Goal: Task Accomplishment & Management: Use online tool/utility

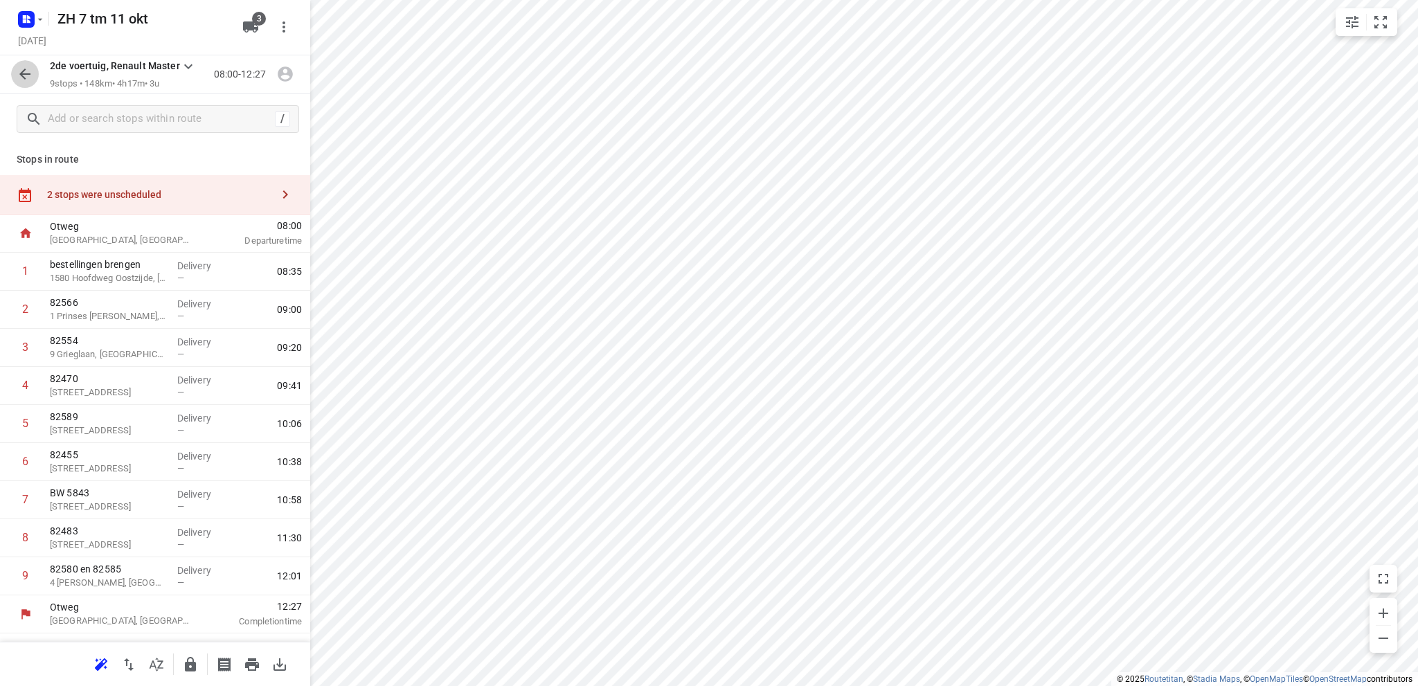
click at [21, 72] on icon "button" at bounding box center [25, 74] width 17 height 17
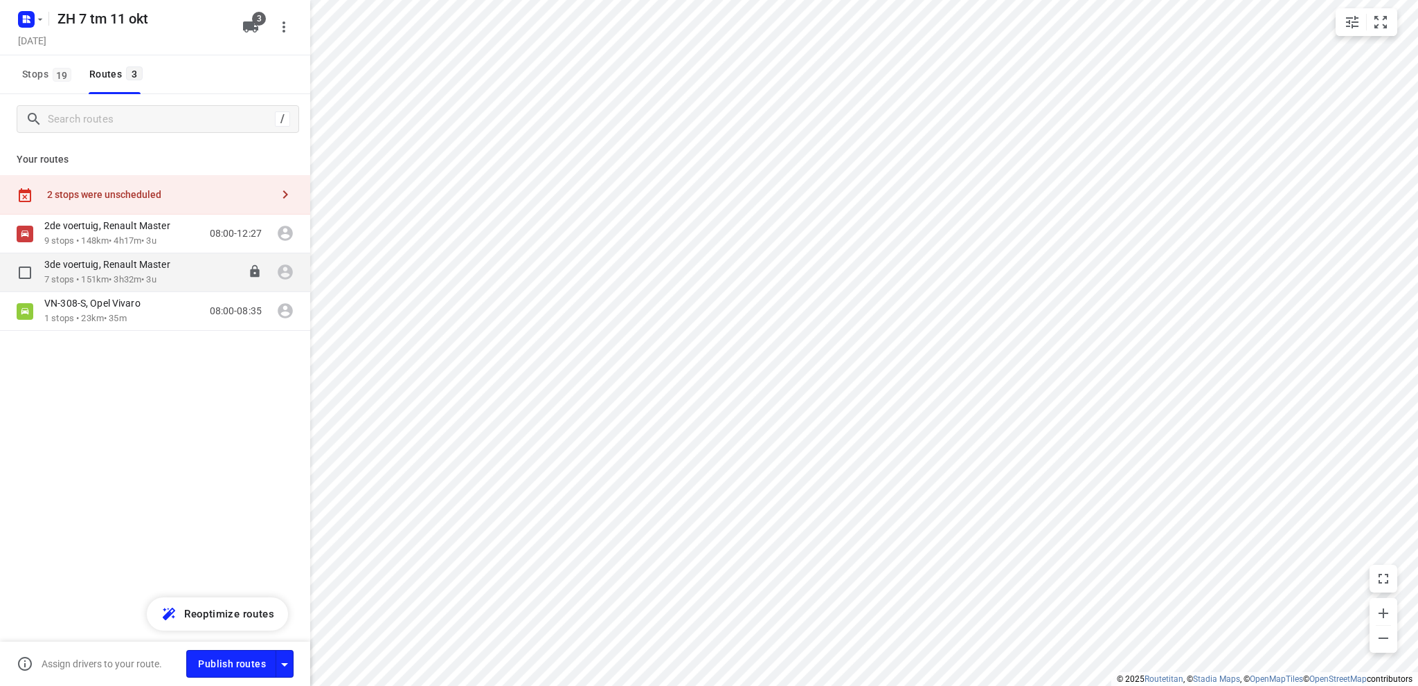
click at [94, 273] on p "7 stops • 151km • 3h32m • 3u" at bounding box center [114, 279] width 140 height 13
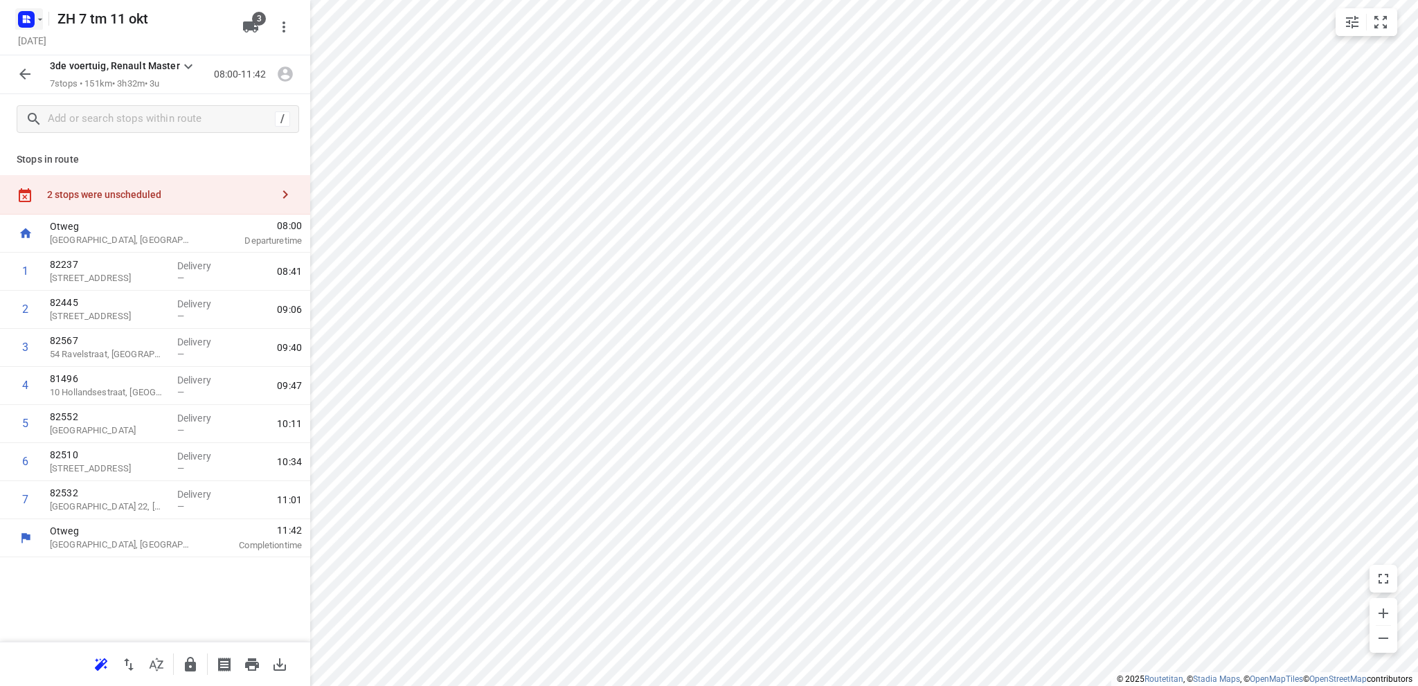
click at [22, 15] on rect "button" at bounding box center [26, 19] width 17 height 17
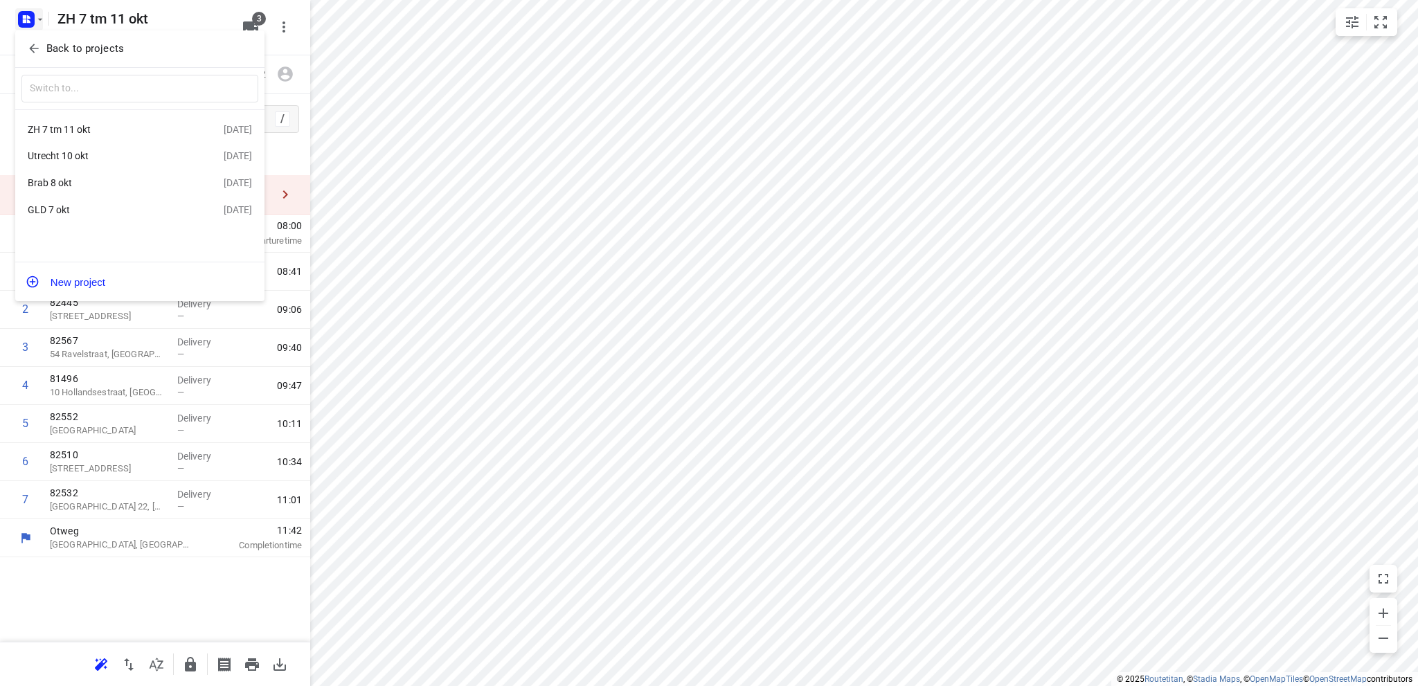
click at [48, 154] on div "Utrecht 10 okt" at bounding box center [107, 155] width 159 height 11
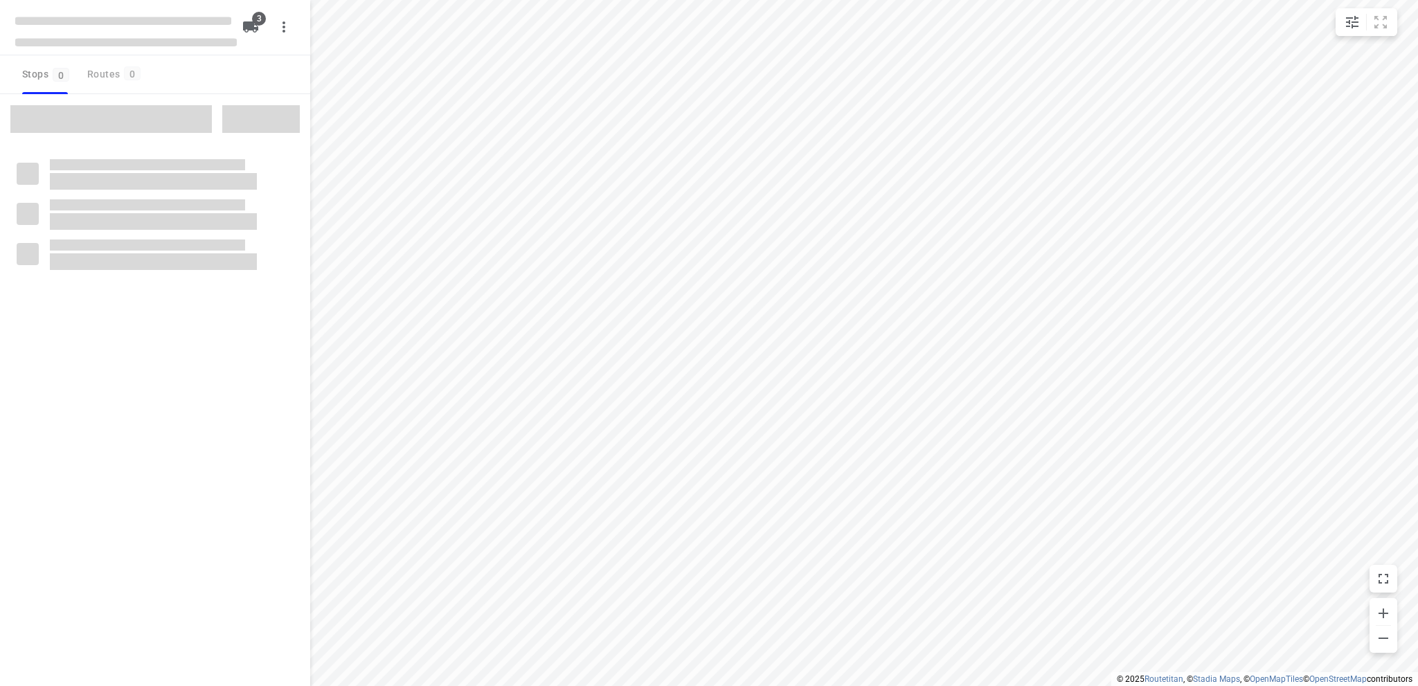
type input "distance"
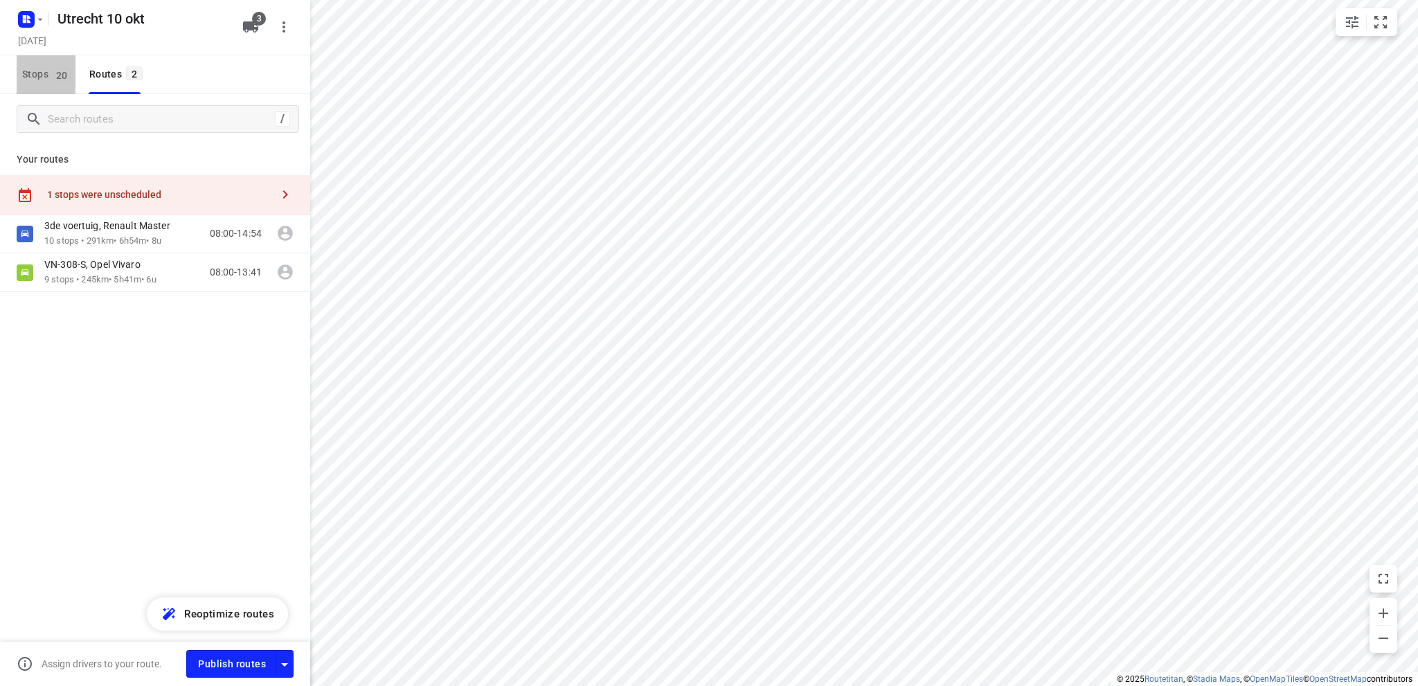
click at [35, 72] on span "Stops 20" at bounding box center [48, 74] width 53 height 17
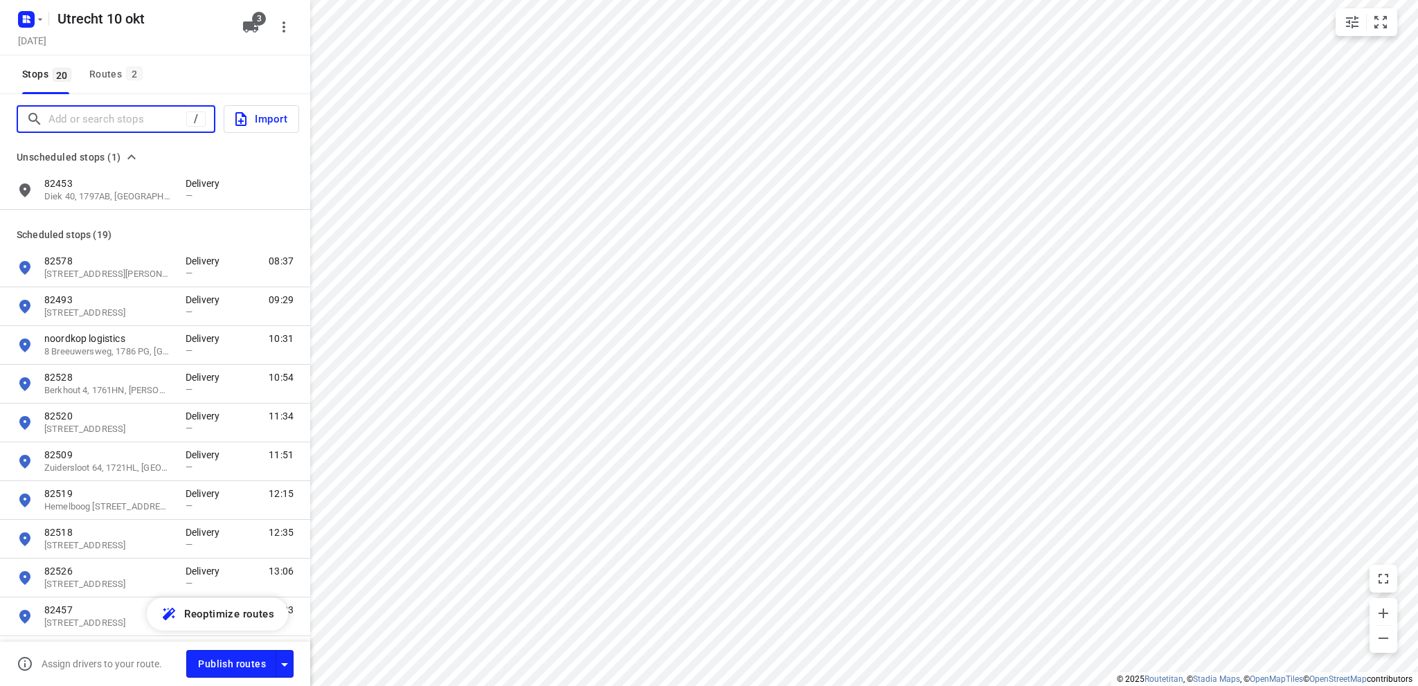
click at [62, 117] on input "Add or search stops" at bounding box center [117, 119] width 138 height 21
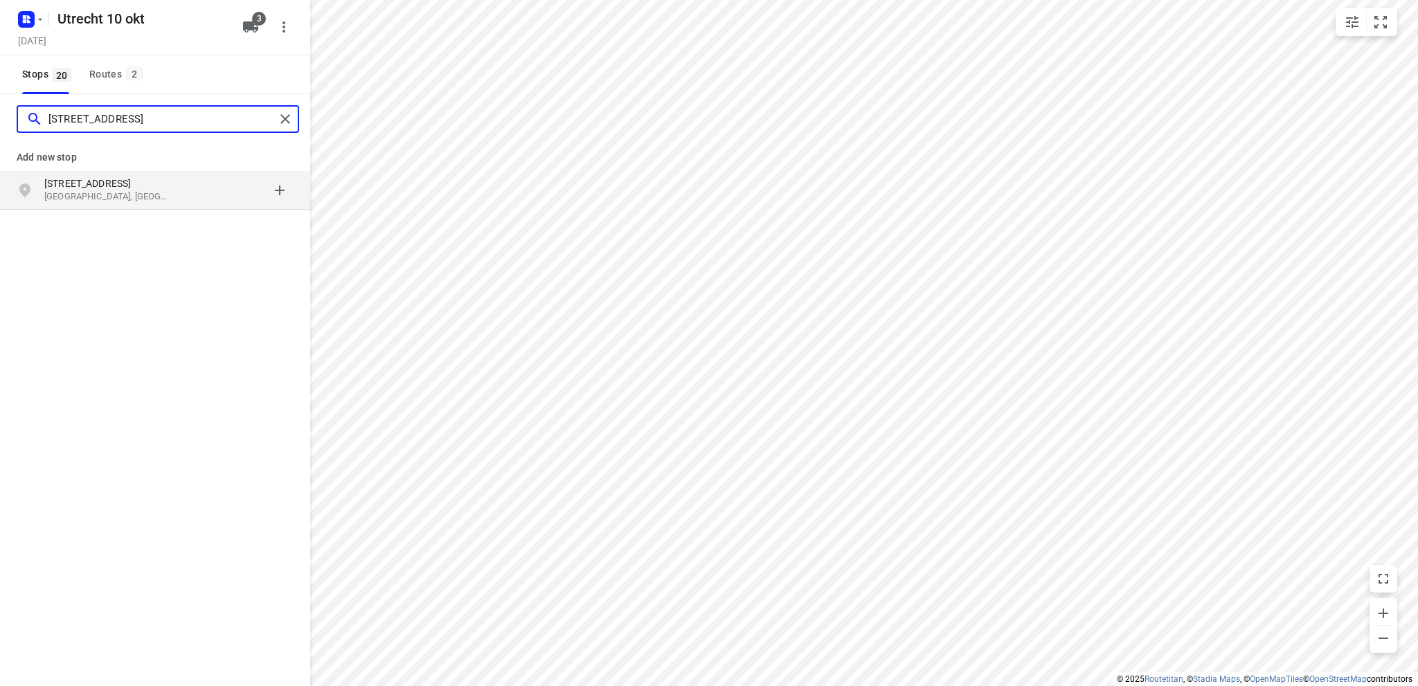
type input "[STREET_ADDRESS]"
click at [85, 182] on p "[STREET_ADDRESS]" at bounding box center [107, 184] width 127 height 14
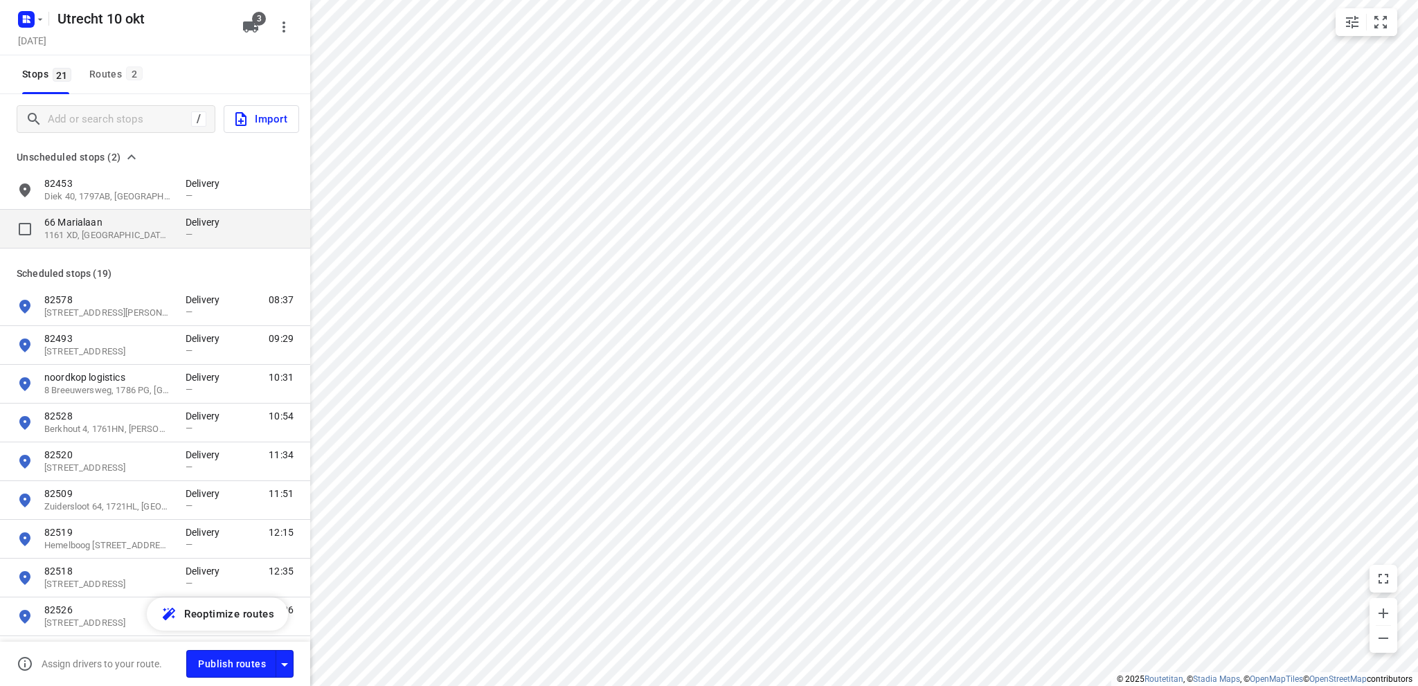
click at [95, 229] on p "1161 XD, [GEOGRAPHIC_DATA], [GEOGRAPHIC_DATA]" at bounding box center [107, 235] width 127 height 13
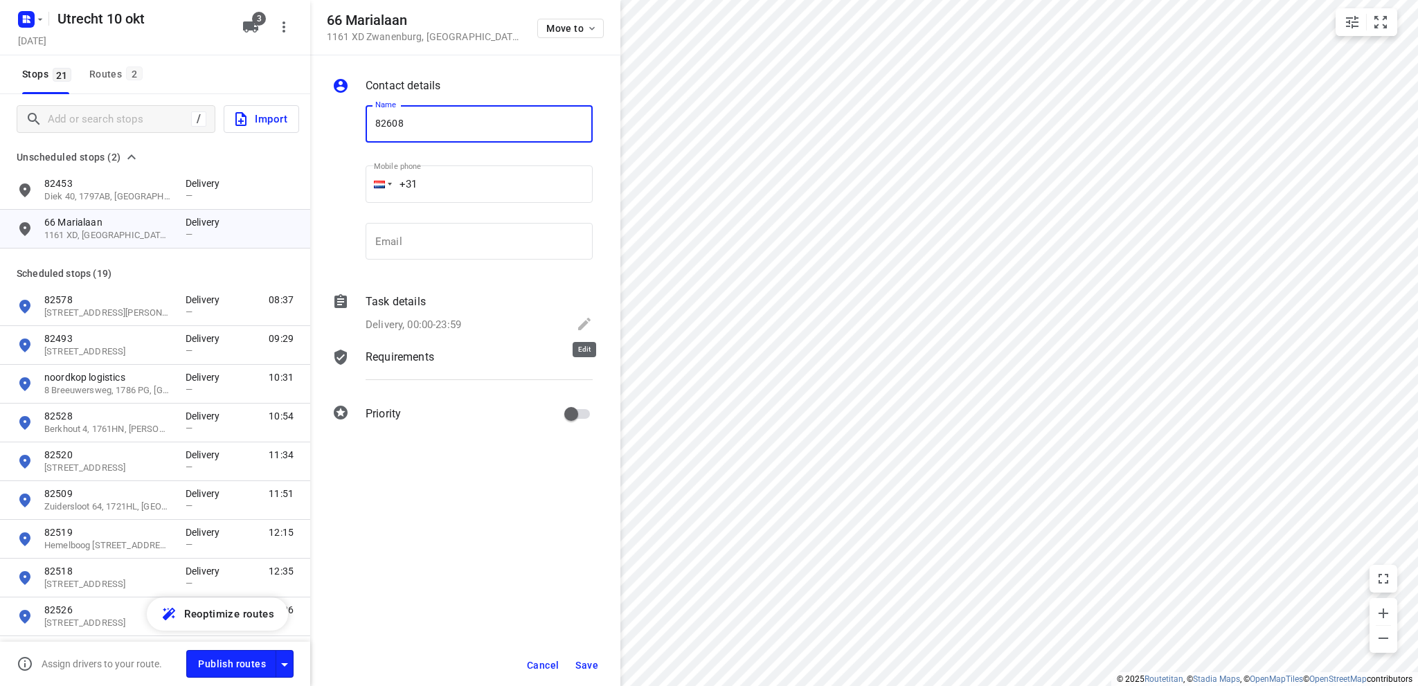
type input "82608"
click at [585, 323] on icon at bounding box center [584, 324] width 12 height 12
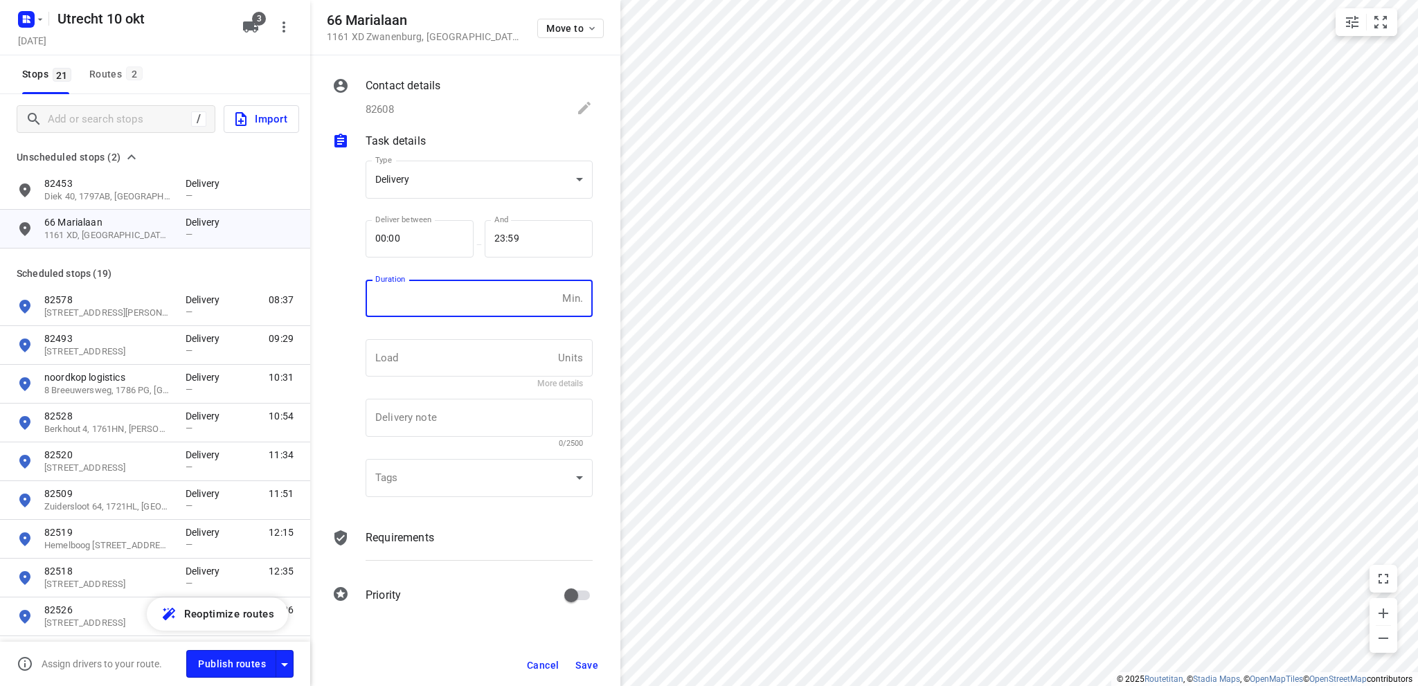
click at [416, 305] on input "number" at bounding box center [461, 298] width 191 height 37
type input "10"
click at [582, 661] on span "Save" at bounding box center [586, 665] width 23 height 11
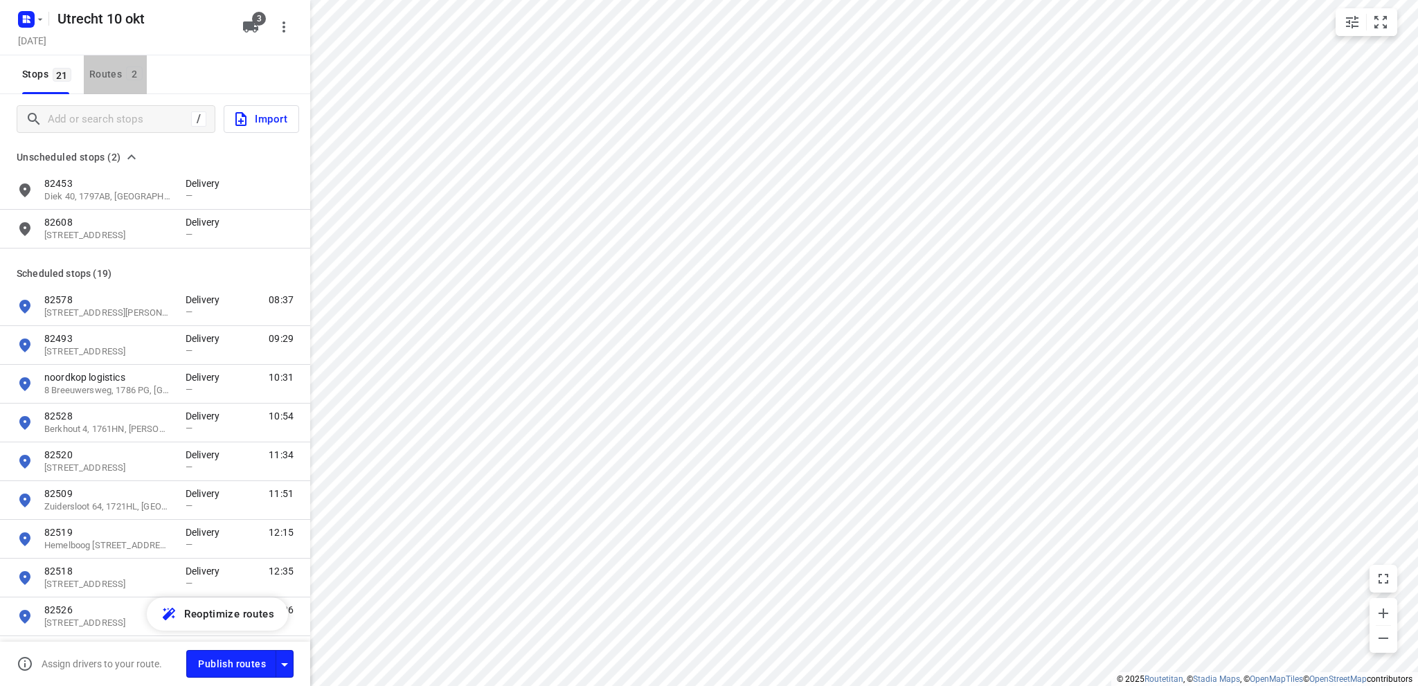
click at [109, 71] on div "Routes 2" at bounding box center [117, 74] width 57 height 17
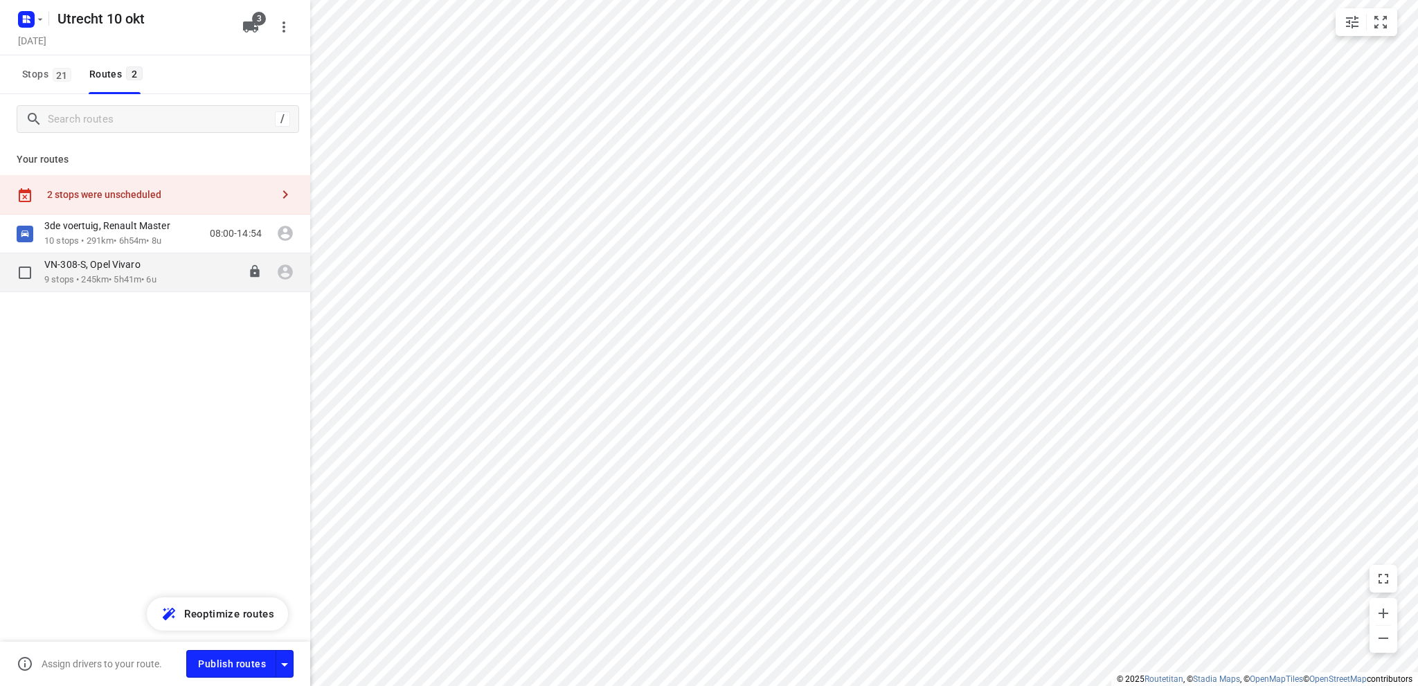
click at [134, 271] on div "VN-308-S, Opel Vivaro" at bounding box center [100, 265] width 112 height 15
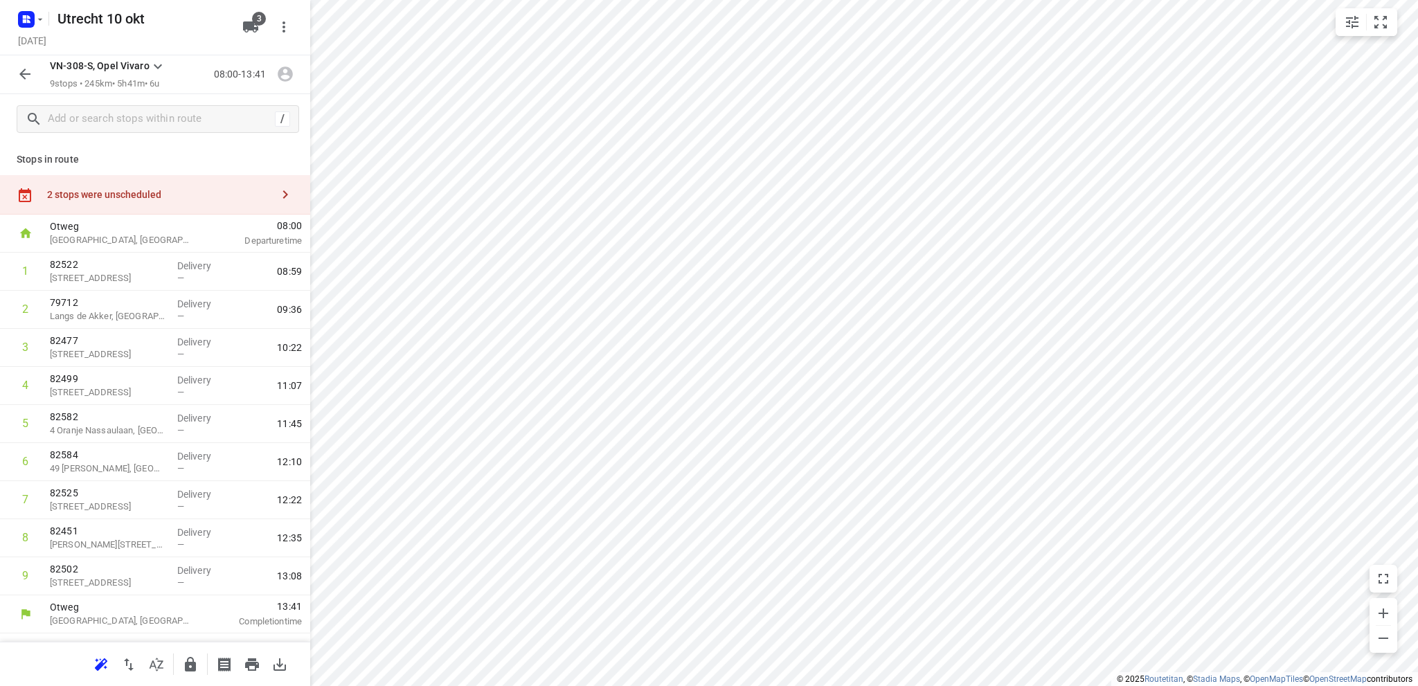
click at [139, 189] on div "2 stops were unscheduled" at bounding box center [159, 194] width 224 height 11
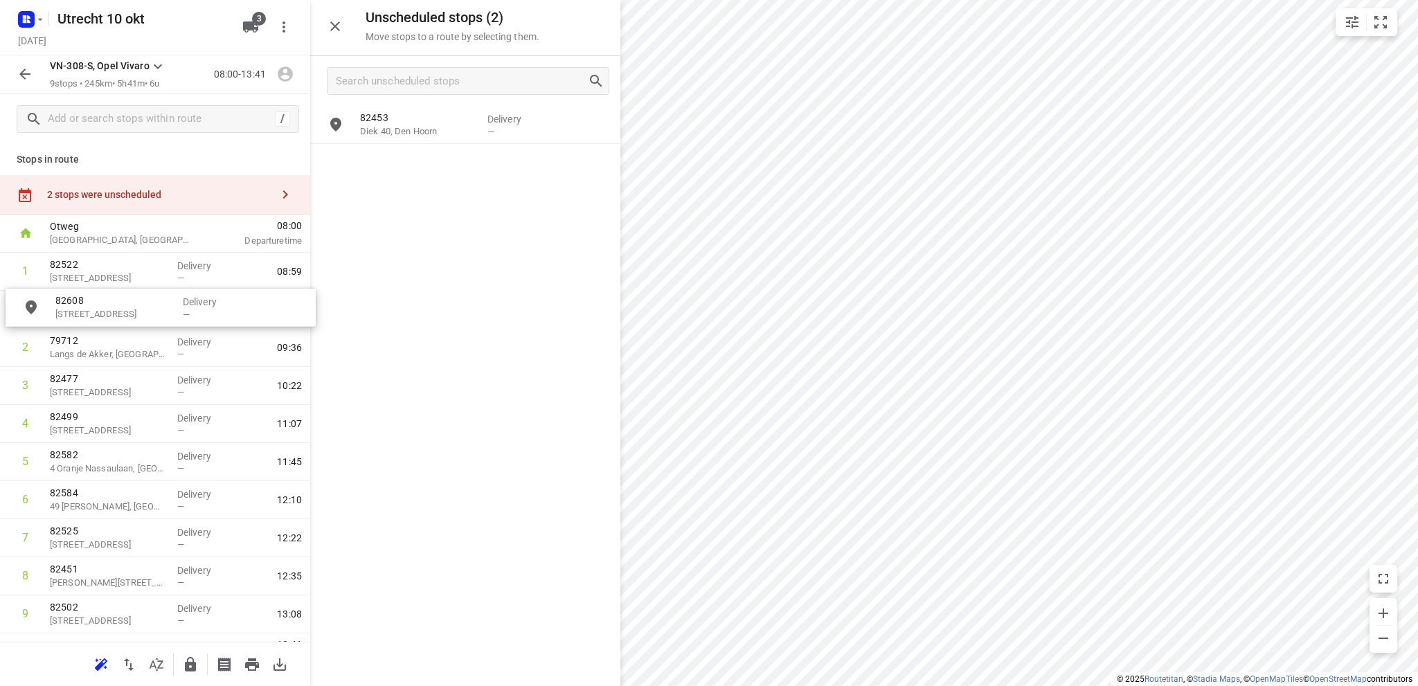
drag, startPoint x: 398, startPoint y: 172, endPoint x: 91, endPoint y: 325, distance: 343.3
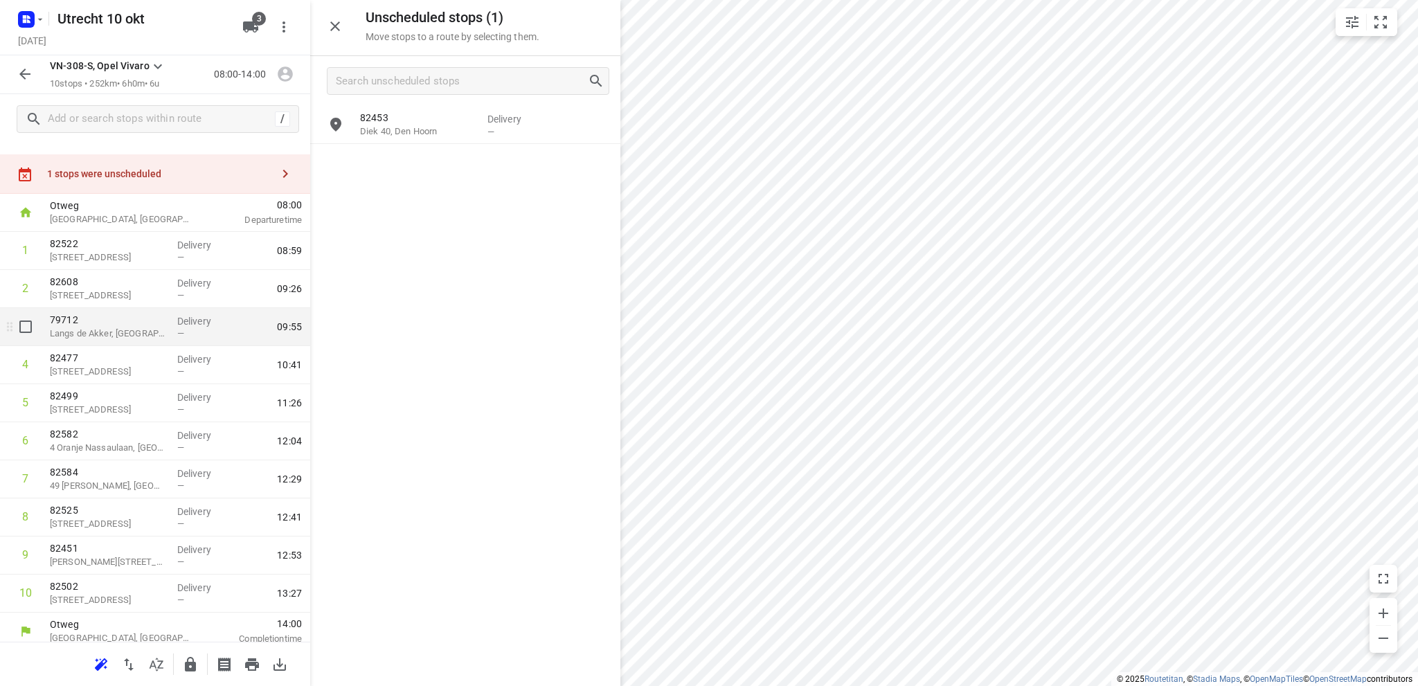
scroll to position [29, 0]
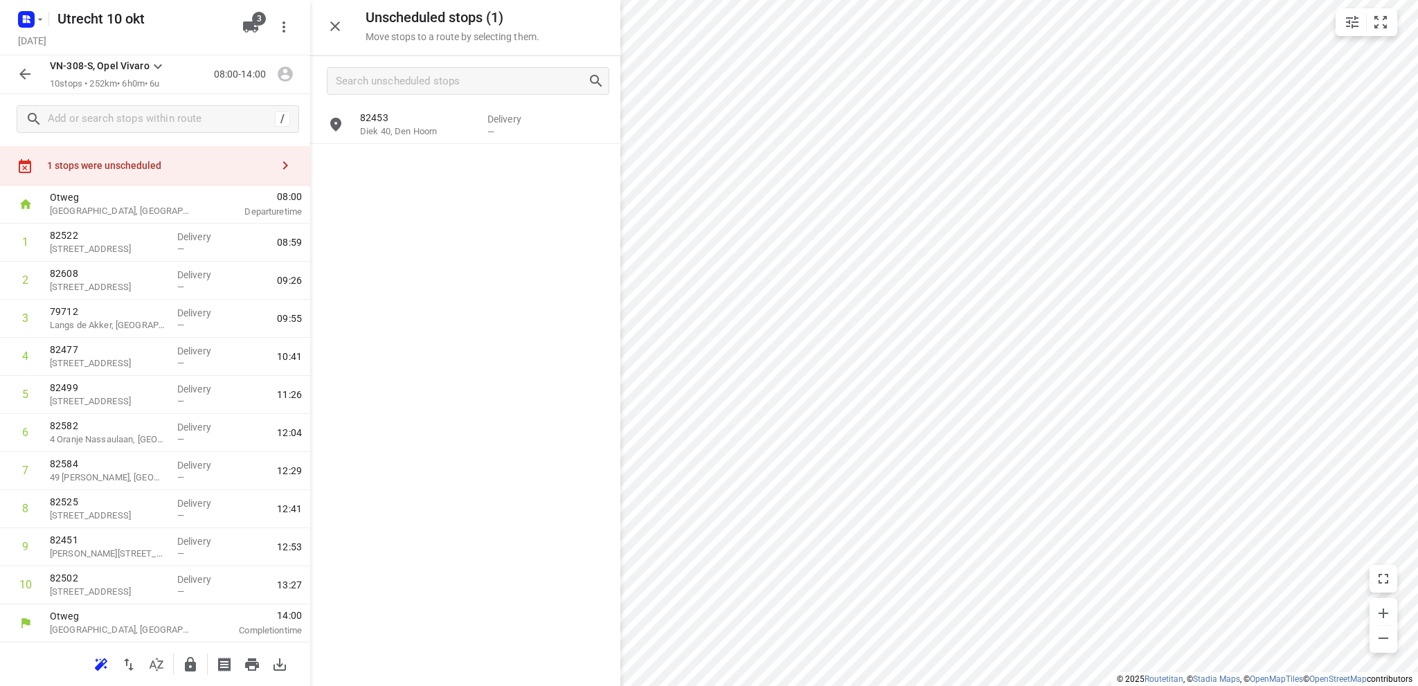
click at [23, 72] on icon "button" at bounding box center [24, 74] width 11 height 11
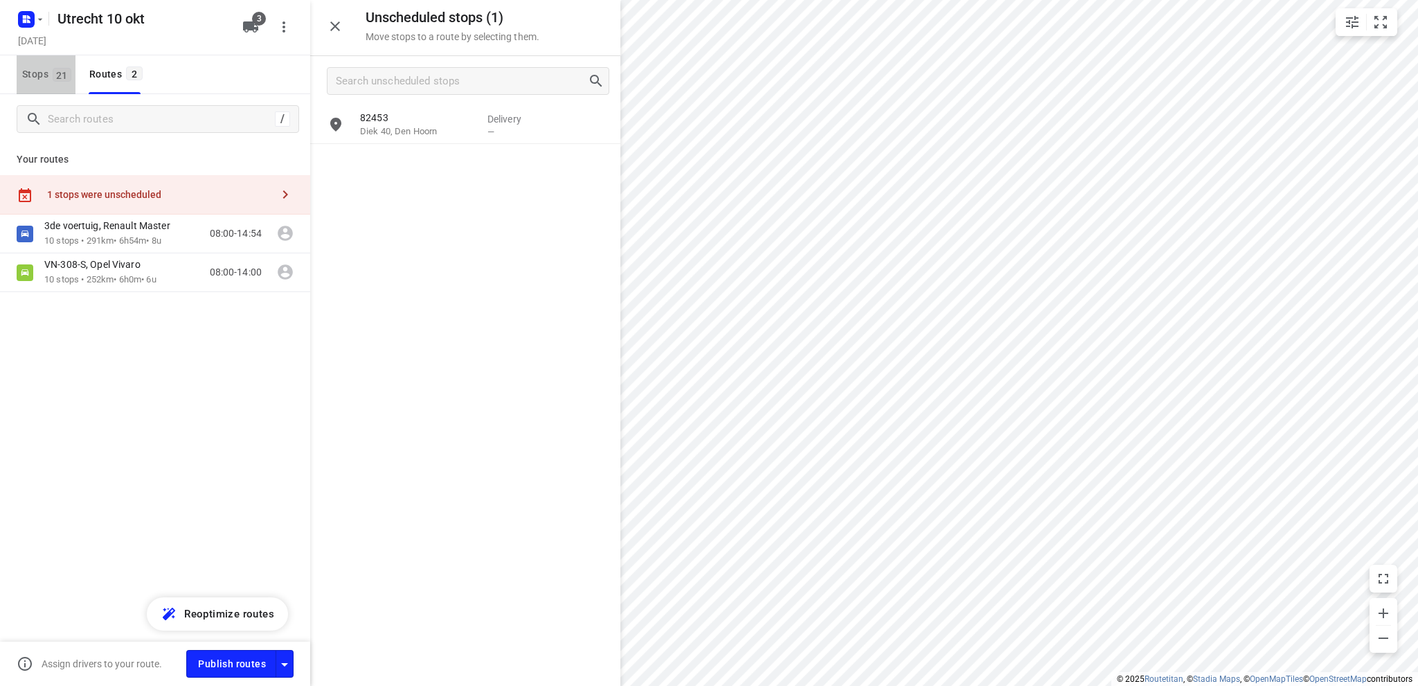
click at [23, 72] on span "Stops 21" at bounding box center [48, 74] width 53 height 17
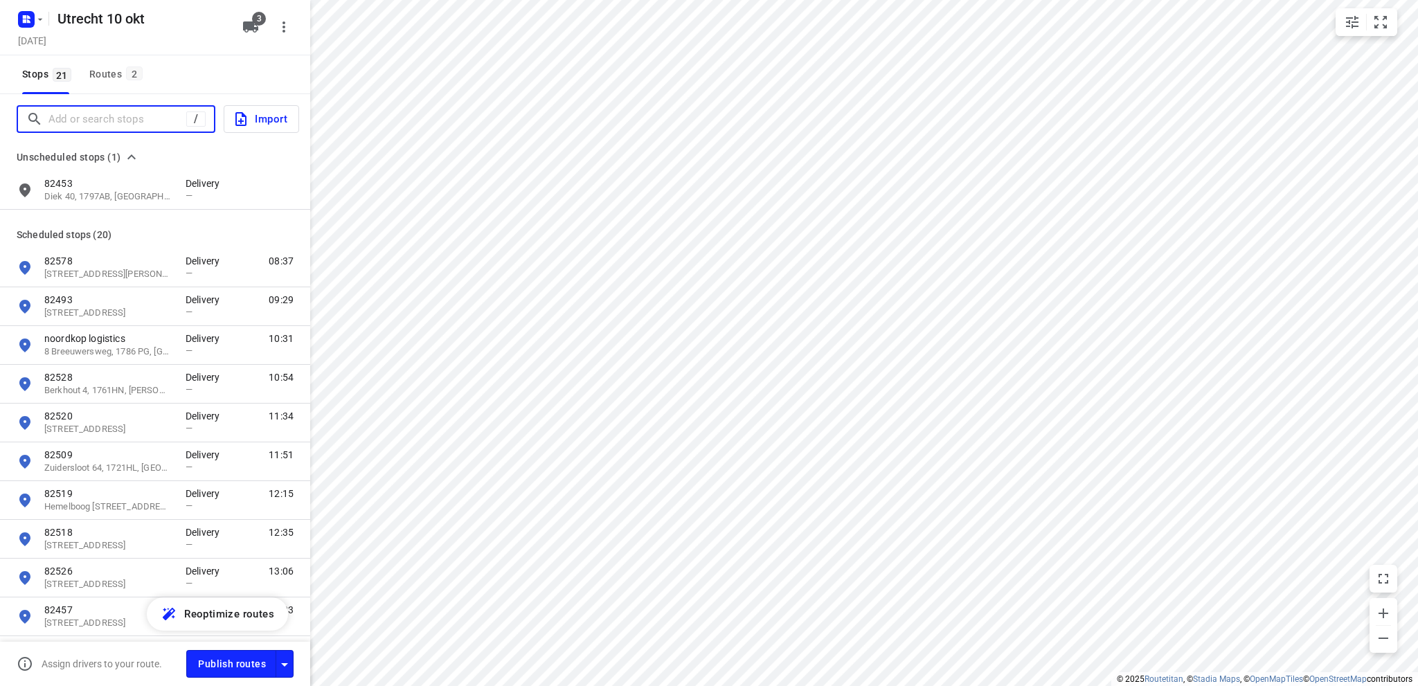
click at [89, 114] on input "Add or search stops" at bounding box center [117, 119] width 138 height 21
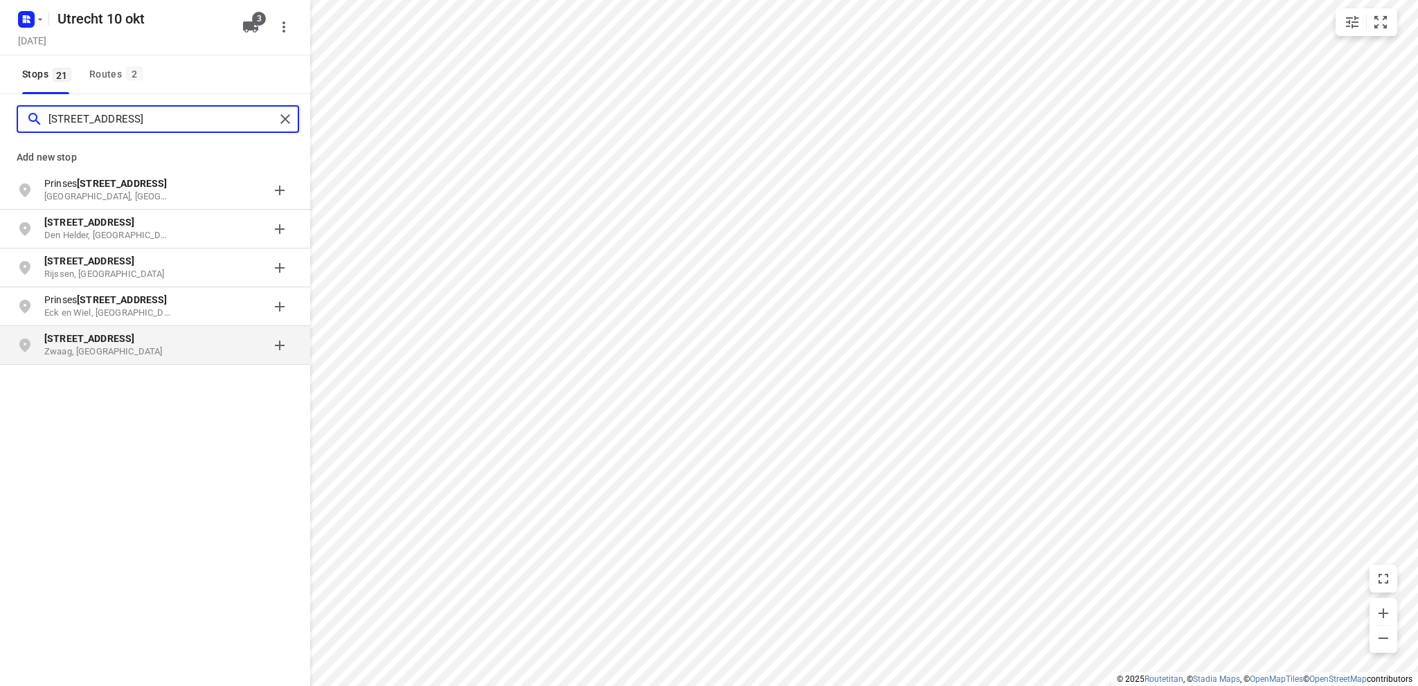
type input "[STREET_ADDRESS]"
click at [116, 347] on p "Zwaag, [GEOGRAPHIC_DATA]" at bounding box center [107, 351] width 127 height 13
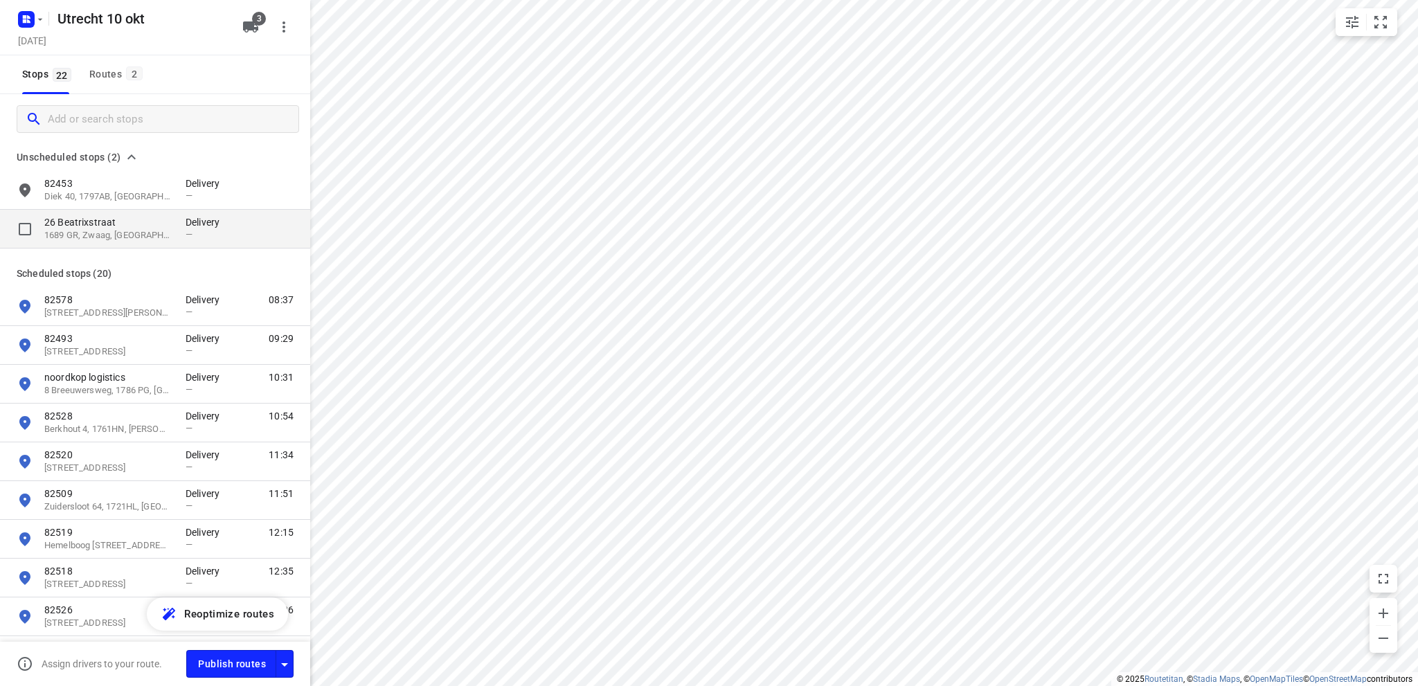
click at [105, 229] on p "1689 GR, Zwaag, [GEOGRAPHIC_DATA]" at bounding box center [107, 235] width 127 height 13
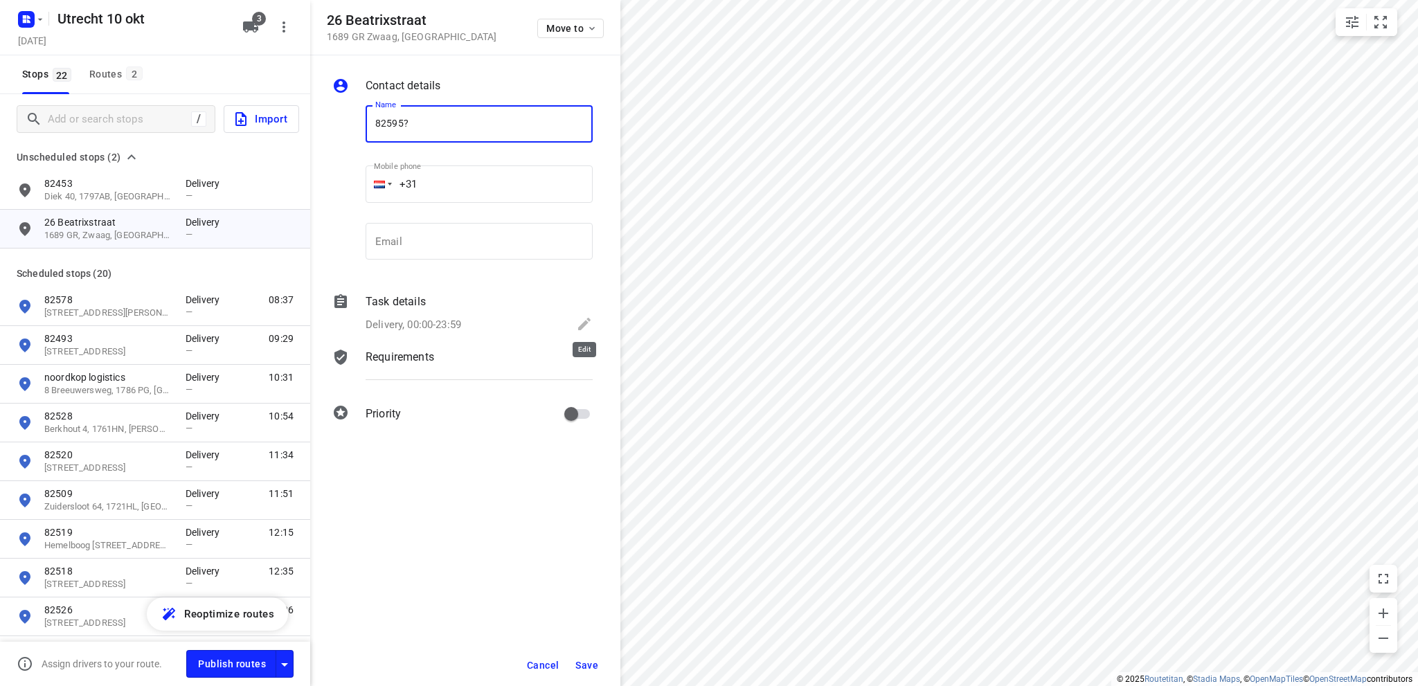
type input "82595?"
click at [584, 321] on icon at bounding box center [584, 324] width 17 height 17
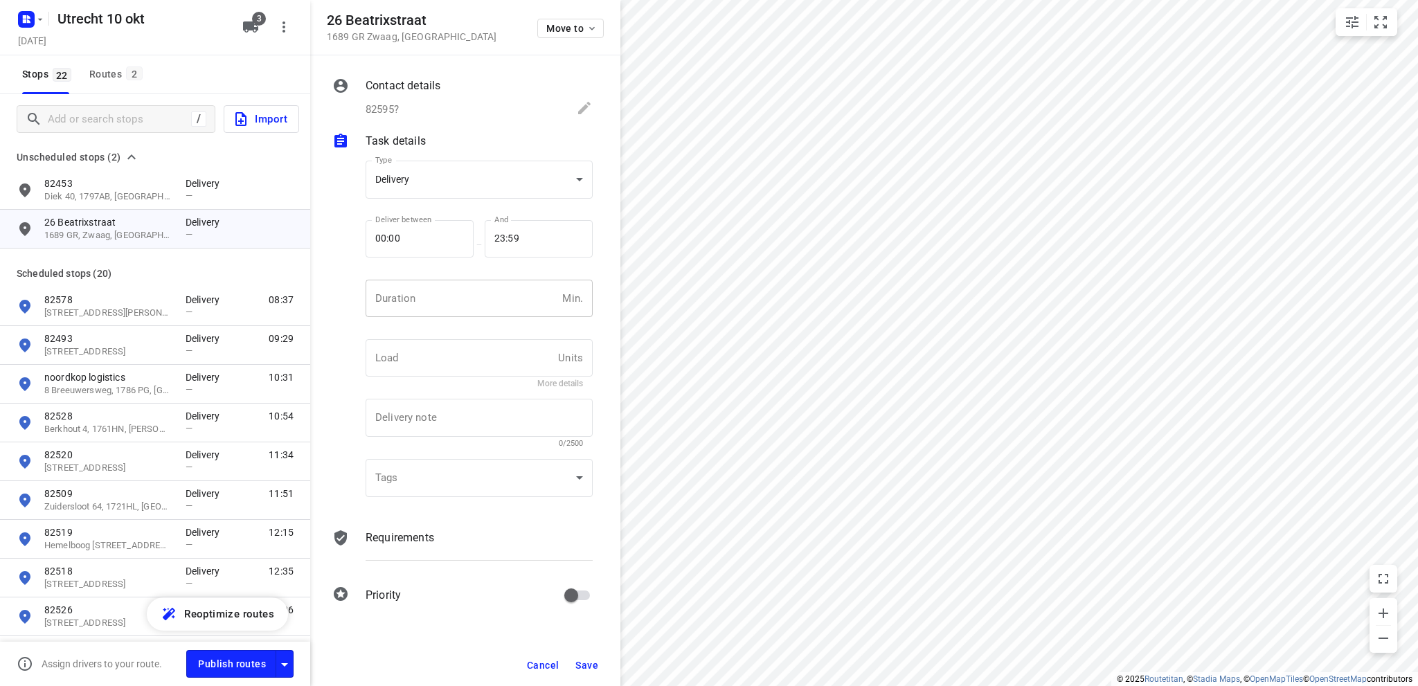
click at [451, 300] on input "number" at bounding box center [461, 298] width 191 height 37
type input "10"
click at [582, 663] on span "Save" at bounding box center [586, 665] width 23 height 11
click at [110, 77] on div "Routes 2" at bounding box center [117, 74] width 57 height 17
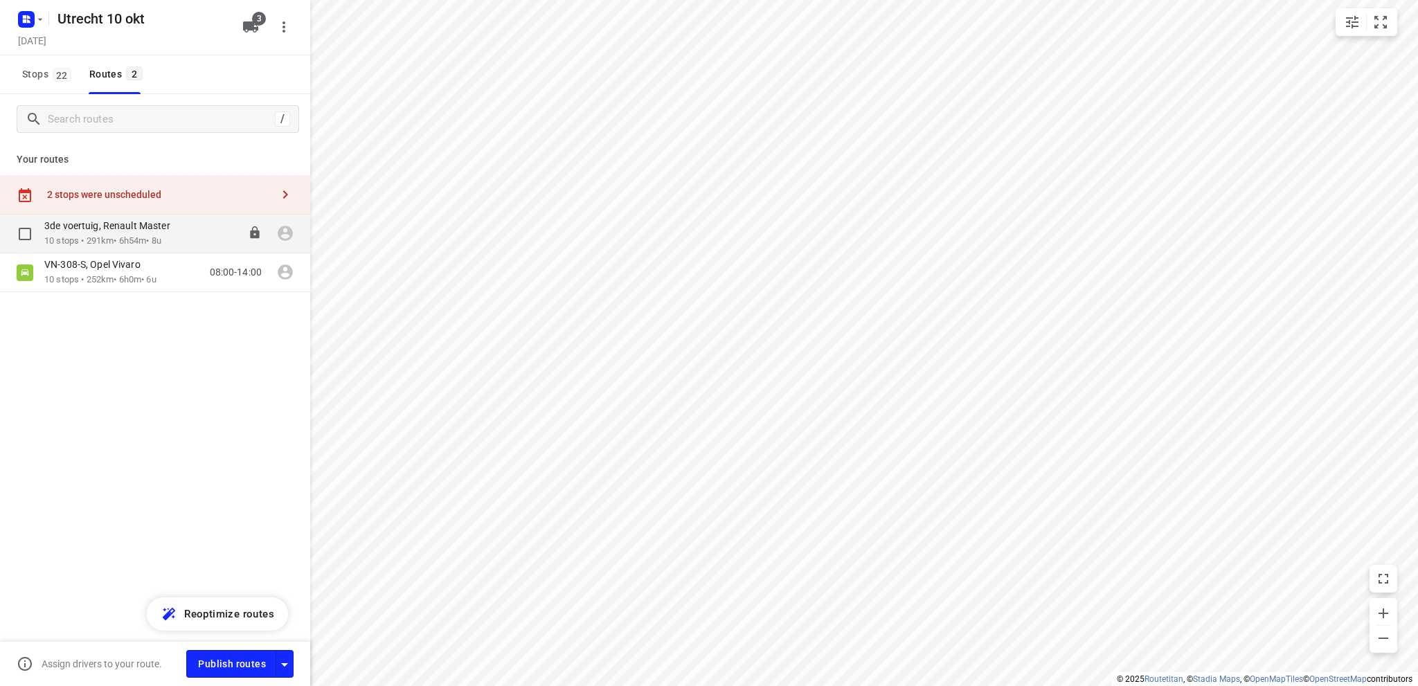
click at [130, 236] on p "10 stops • 291km • 6h54m • 8u" at bounding box center [114, 241] width 140 height 13
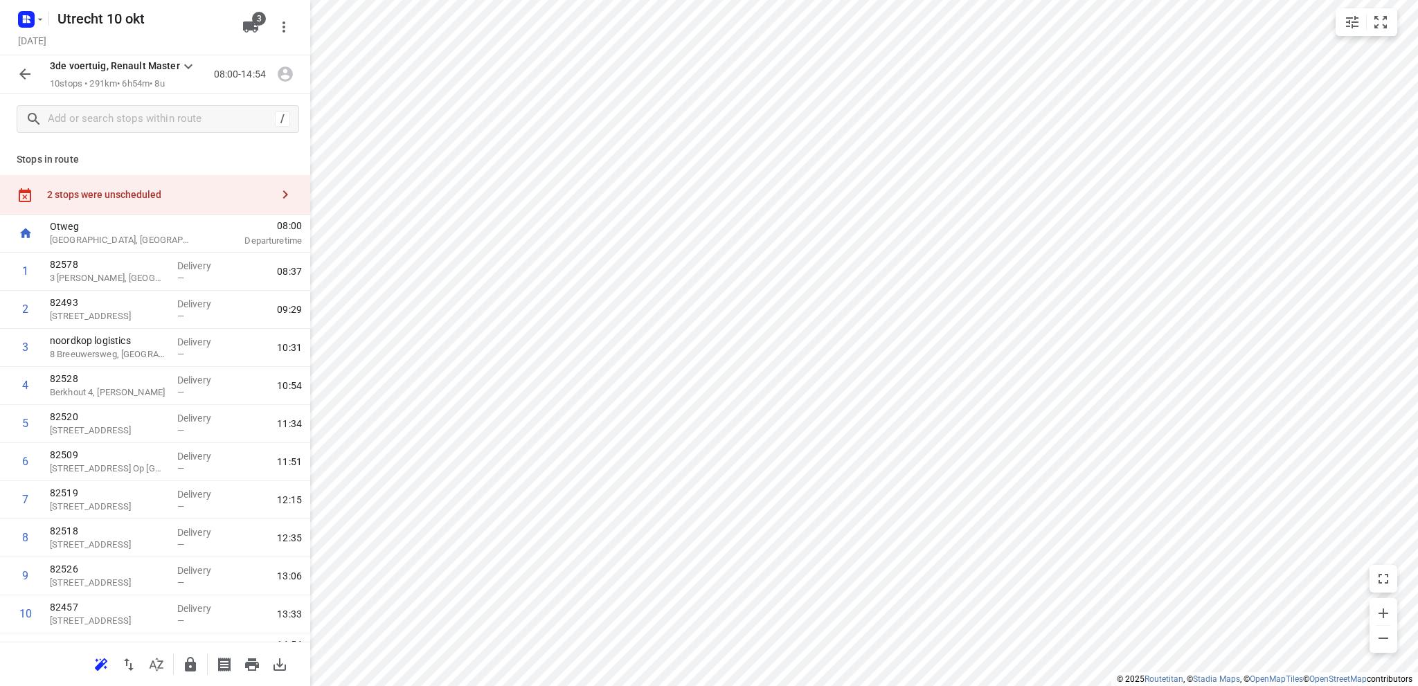
click at [113, 192] on div "2 stops were unscheduled" at bounding box center [159, 194] width 224 height 11
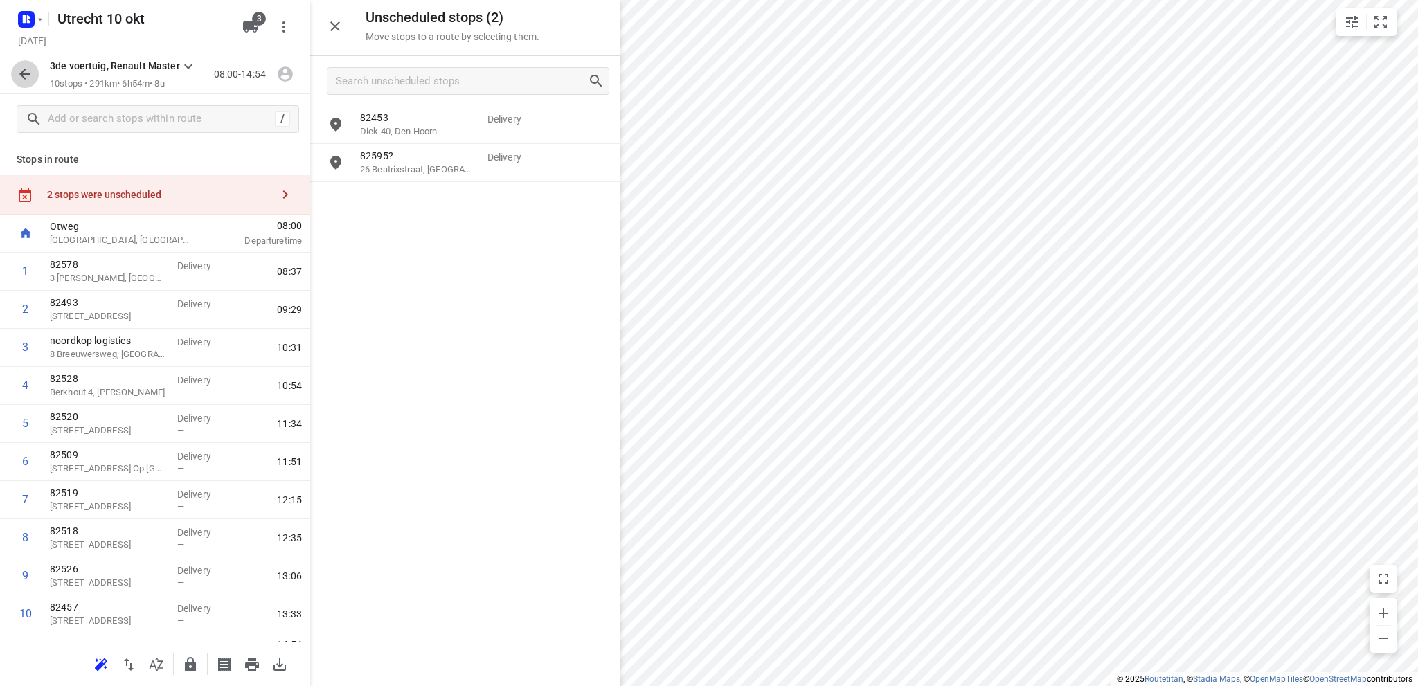
click at [26, 71] on icon "button" at bounding box center [25, 74] width 17 height 17
